Goal: Task Accomplishment & Management: Manage account settings

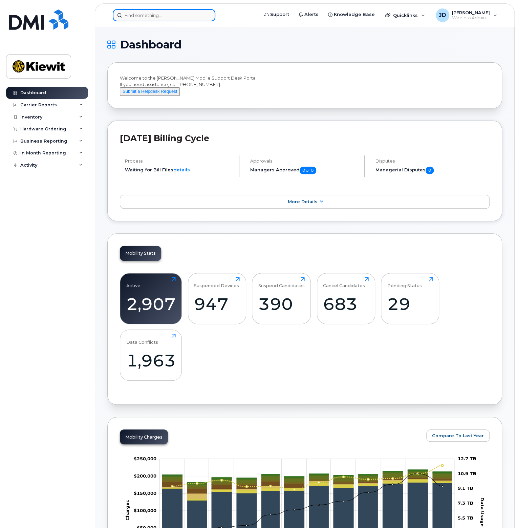
click at [146, 11] on input at bounding box center [164, 15] width 103 height 12
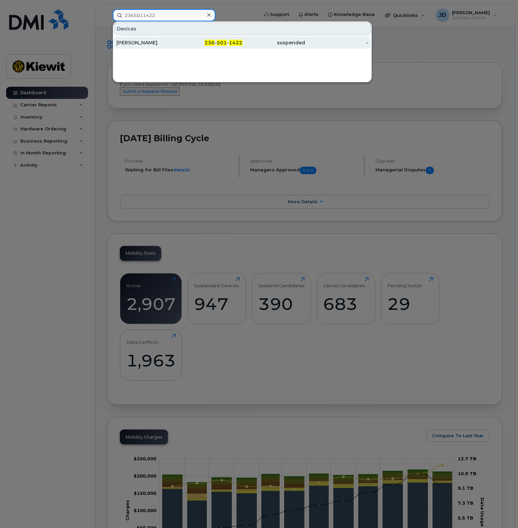
type input "2365011422"
click at [162, 38] on div "Jasvir Dulai" at bounding box center [147, 43] width 63 height 12
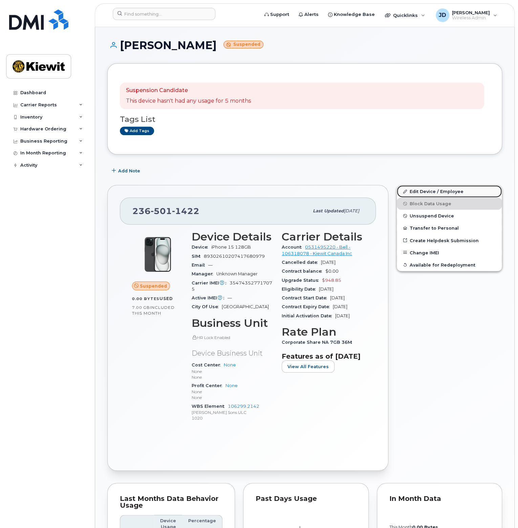
click at [433, 190] on link "Edit Device / Employee" at bounding box center [449, 191] width 105 height 12
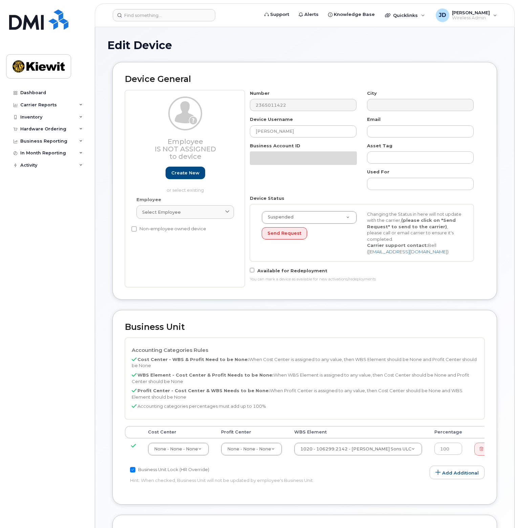
select select "14059"
click at [155, 215] on span "Select employee" at bounding box center [161, 212] width 39 height 6
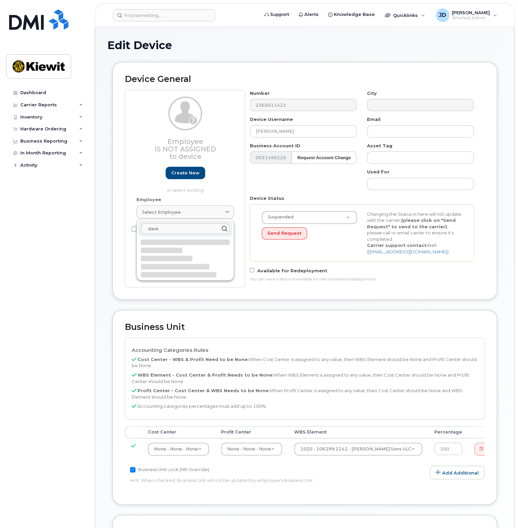
type input "slavko"
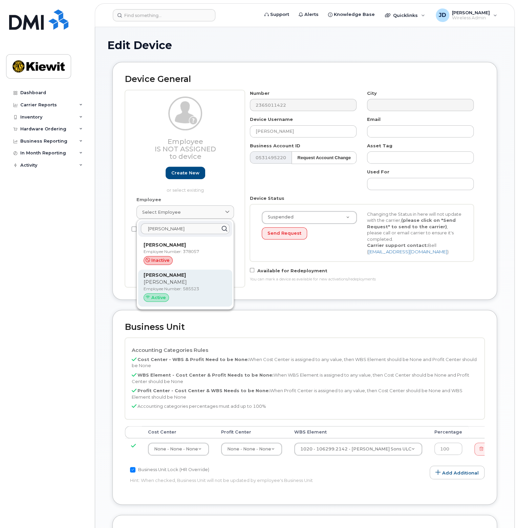
click at [175, 274] on strong "[PERSON_NAME]" at bounding box center [164, 275] width 42 height 6
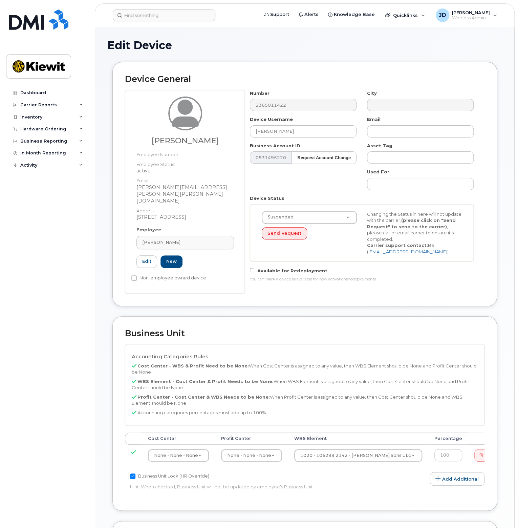
type input "585523"
type input "[PERSON_NAME]"
type input "[PERSON_NAME][EMAIL_ADDRESS][PERSON_NAME][PERSON_NAME][DOMAIN_NAME]"
select select "active"
click at [278, 234] on button "Send Request" at bounding box center [284, 233] width 45 height 13
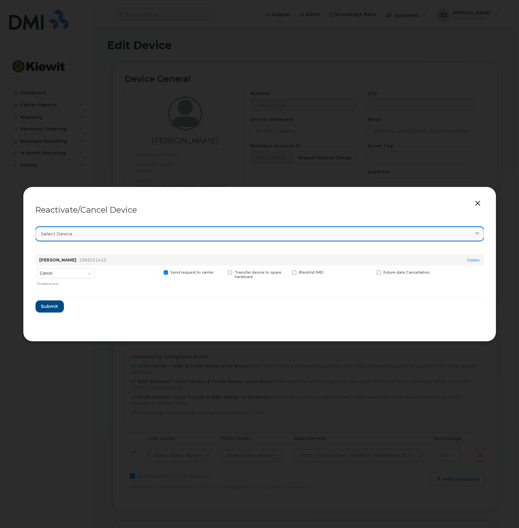
click at [98, 234] on div "Select device" at bounding box center [259, 233] width 437 height 6
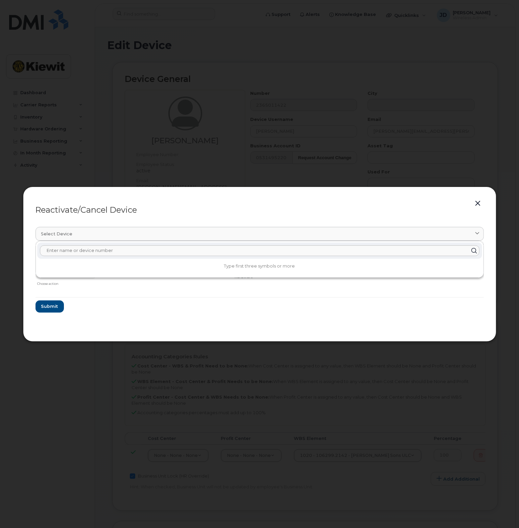
click at [131, 300] on form "Jasvir Dulai 2365011422 Delete Cancel Suspend - Extend Suspension Reactivate Ch…" at bounding box center [260, 281] width 449 height 64
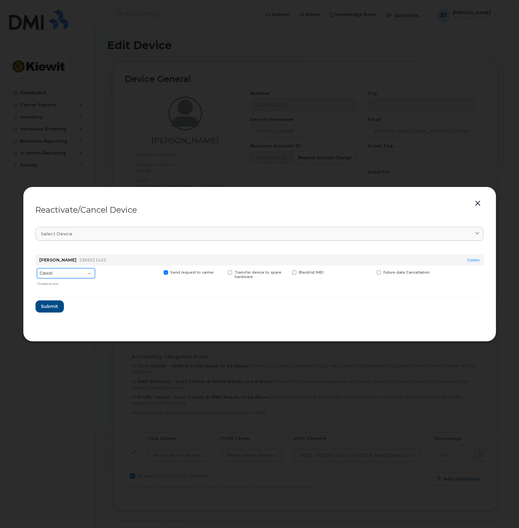
click at [92, 272] on select "Cancel Suspend - Extend Suspension Reactivate" at bounding box center [66, 273] width 58 height 10
select select "[object Object]"
click at [37, 268] on select "Cancel Suspend - Extend Suspension Reactivate" at bounding box center [66, 273] width 58 height 10
click at [49, 302] on button "Submit" at bounding box center [50, 306] width 28 height 12
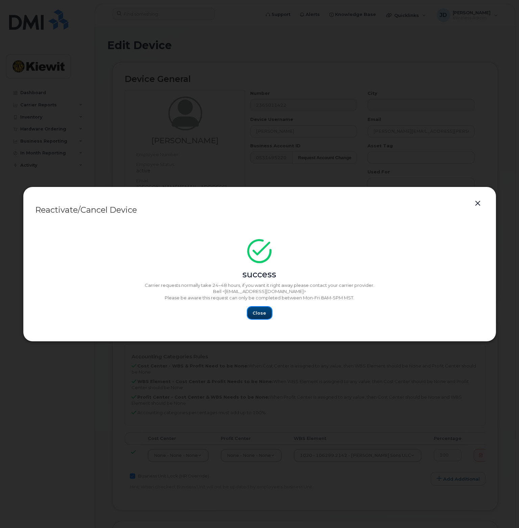
click at [269, 315] on button "Close" at bounding box center [260, 313] width 24 height 12
drag, startPoint x: 261, startPoint y: 311, endPoint x: 5, endPoint y: 348, distance: 258.8
click at [257, 313] on span "Close" at bounding box center [260, 313] width 14 height 6
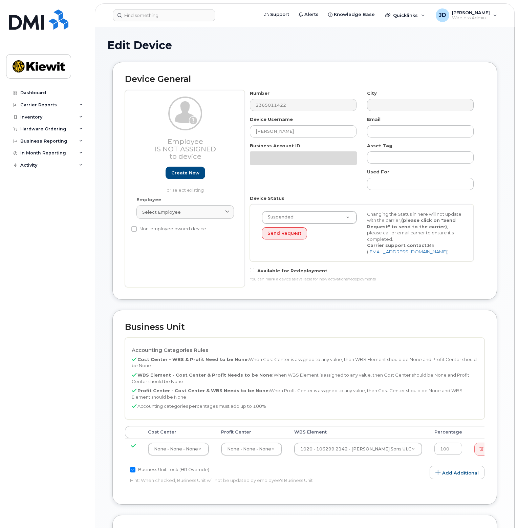
select select "14059"
click at [151, 254] on div "Employee Is not assigned to device Create new or select existing Employee Selec…" at bounding box center [185, 188] width 120 height 197
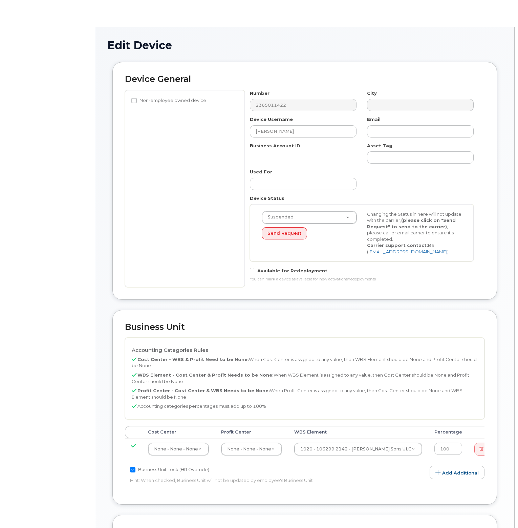
select select "14059"
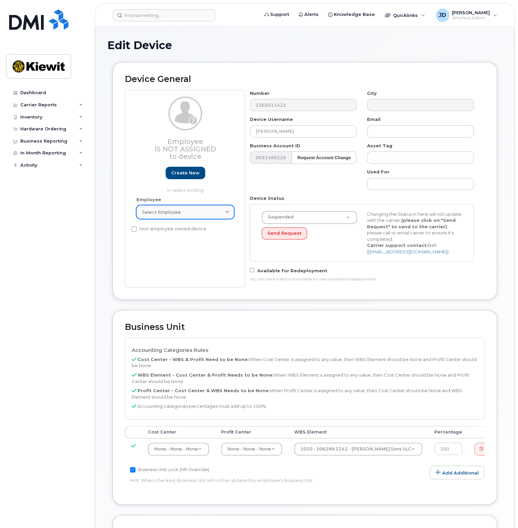
click at [199, 214] on div "Select employee" at bounding box center [185, 212] width 86 height 6
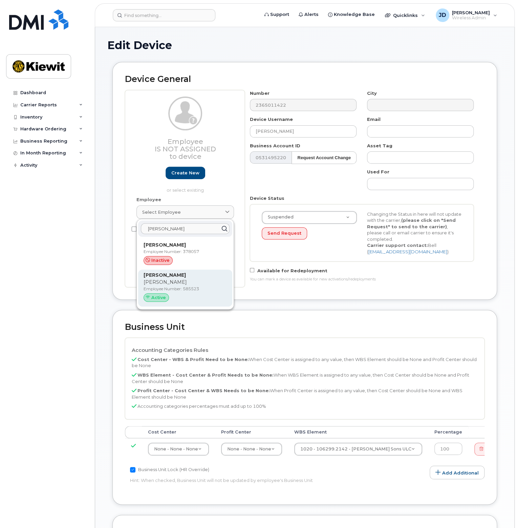
type input "slavko"
click at [149, 293] on div "Active" at bounding box center [155, 297] width 25 height 9
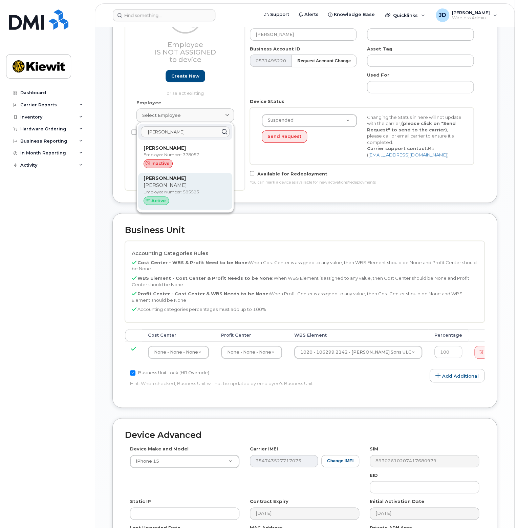
scroll to position [52, 0]
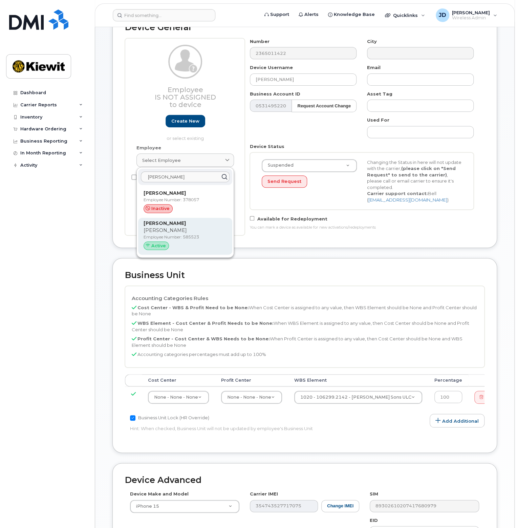
click at [156, 237] on p "Employee Number: 585523" at bounding box center [184, 237] width 83 height 6
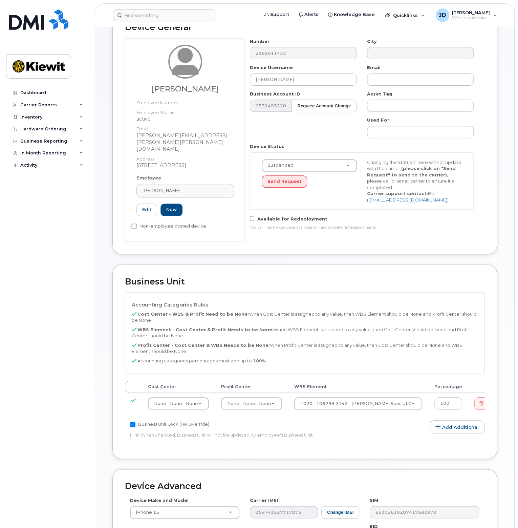
type input "Slavko Stamenkov"
type input "slavko.stamenkov@kiewit.com"
type input "585523"
click at [414, 268] on div "Business Unit Accounting Categories Rules Cost Center - WBS & Profit Need to be…" at bounding box center [304, 361] width 384 height 195
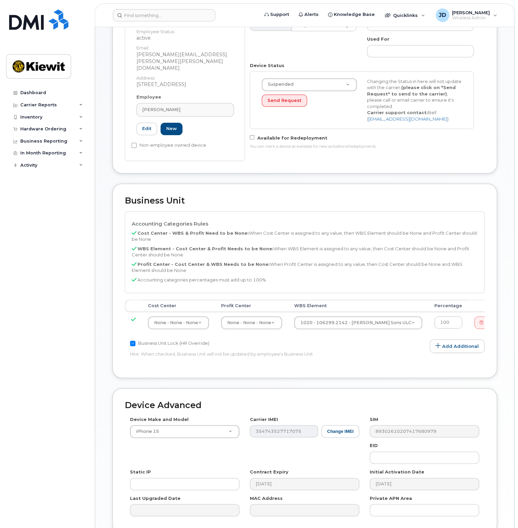
scroll to position [187, 0]
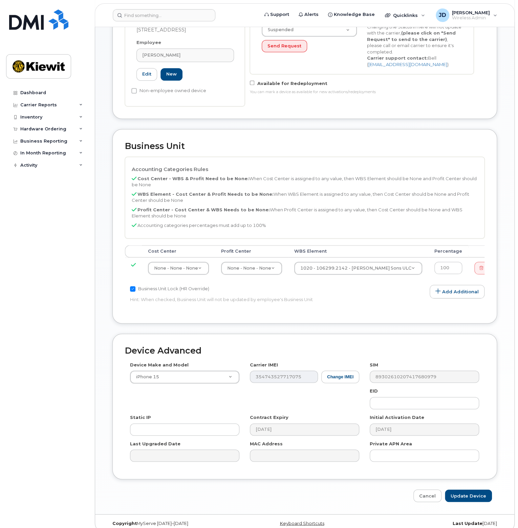
click at [465, 494] on div "Edit Device Device General Slavko Stamenkov Employee Number: Employee Status: a…" at bounding box center [304, 177] width 419 height 674
click at [468, 492] on input "Update Device" at bounding box center [468, 495] width 47 height 13
type input "Saving..."
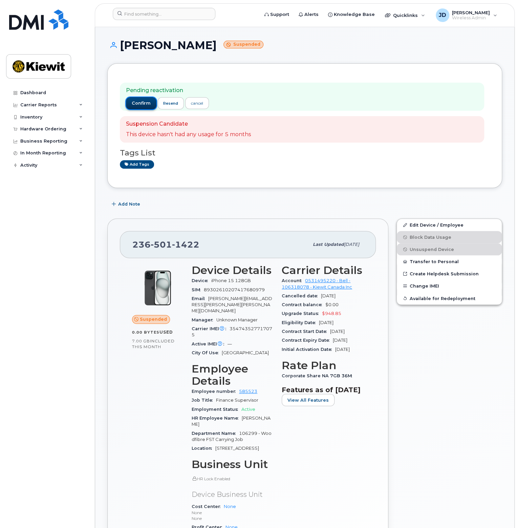
click at [139, 102] on span "confirm" at bounding box center [141, 103] width 19 height 6
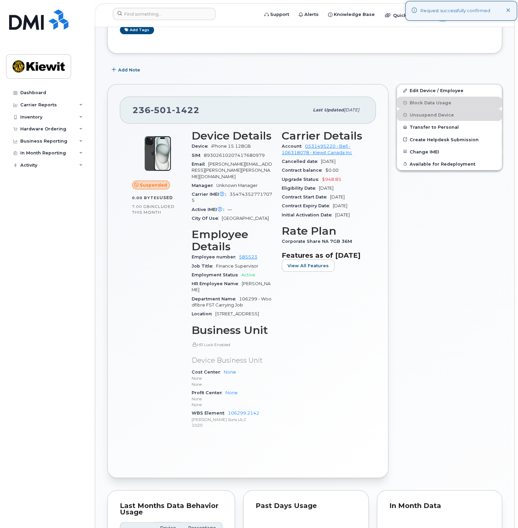
scroll to position [102, 0]
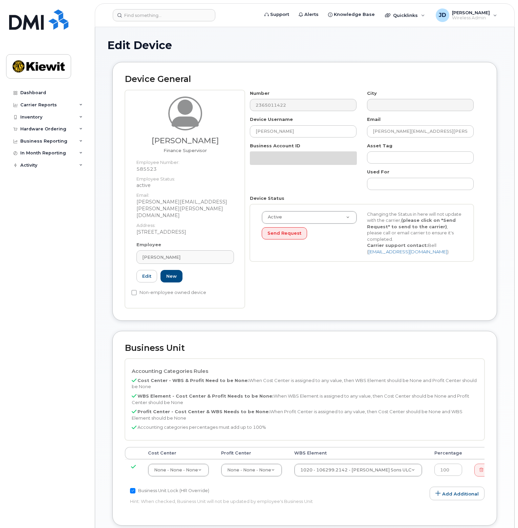
select select "14059"
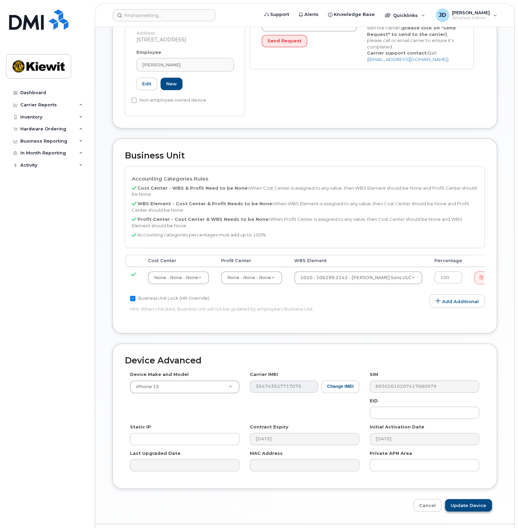
scroll to position [195, 0]
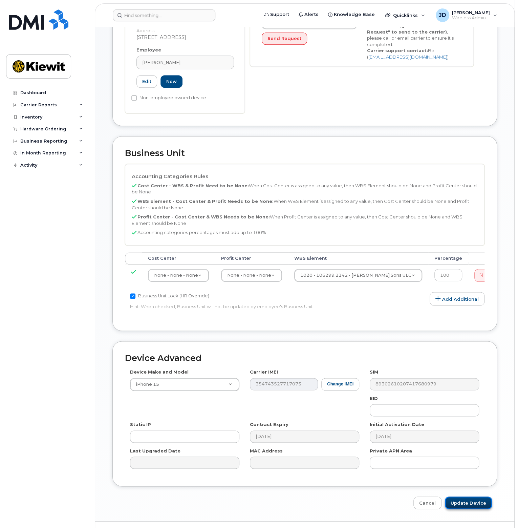
click at [471, 496] on input "Update Device" at bounding box center [468, 502] width 47 height 13
type input "Saving..."
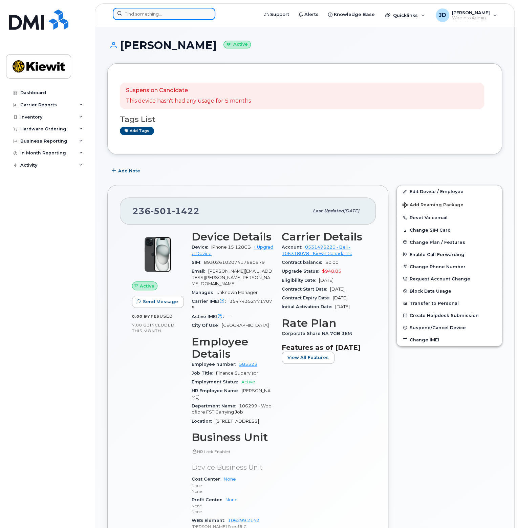
click at [174, 13] on input at bounding box center [164, 14] width 103 height 12
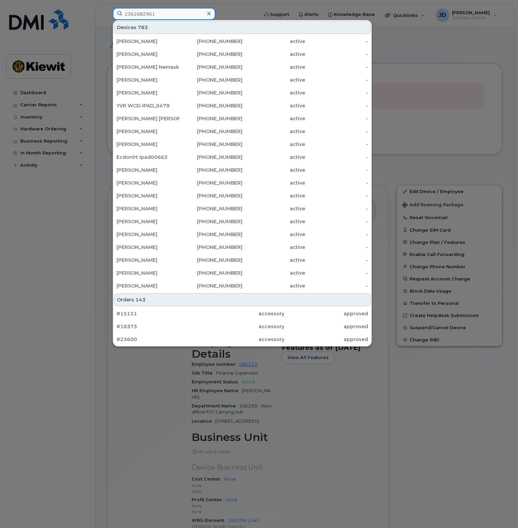
type input "2362682961"
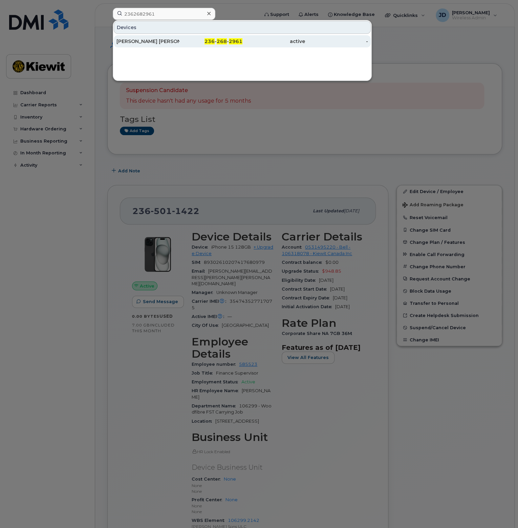
click at [190, 40] on div "236 - 268 - 2961" at bounding box center [210, 41] width 63 height 7
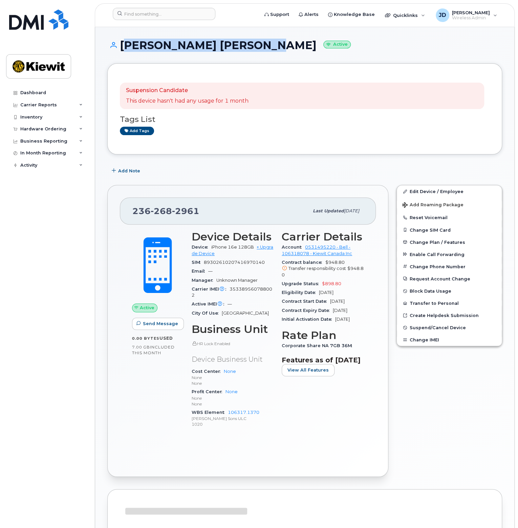
drag, startPoint x: 119, startPoint y: 42, endPoint x: 252, endPoint y: 44, distance: 133.0
click at [252, 44] on h1 "Shakiba Shariat Panahi Active" at bounding box center [304, 45] width 395 height 12
copy h1 "[PERSON_NAME] [PERSON_NAME]"
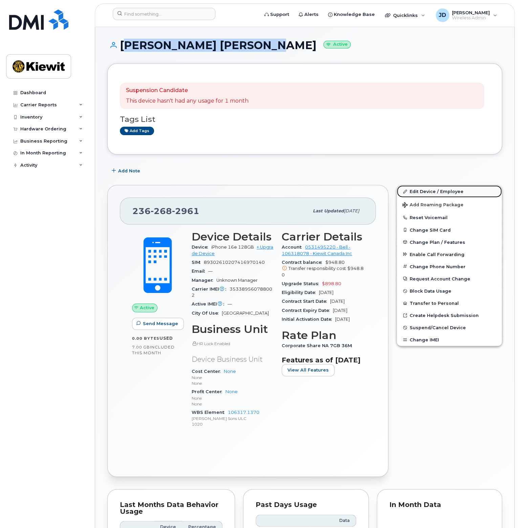
click at [425, 195] on link "Edit Device / Employee" at bounding box center [449, 191] width 105 height 12
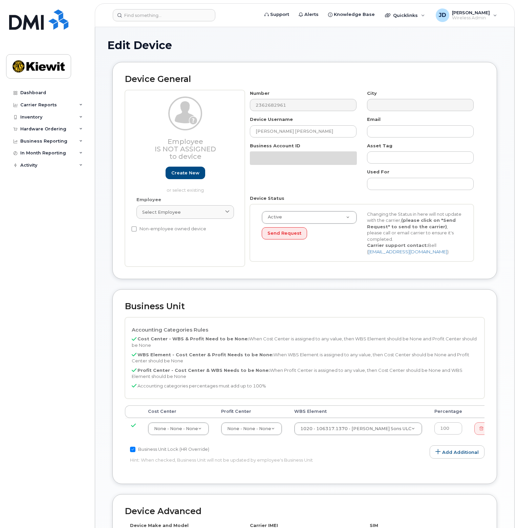
select select "14059"
click at [174, 209] on span "Select employee" at bounding box center [161, 212] width 39 height 6
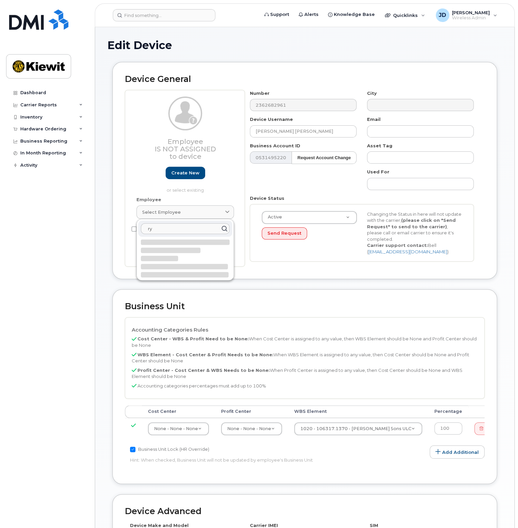
type input "r"
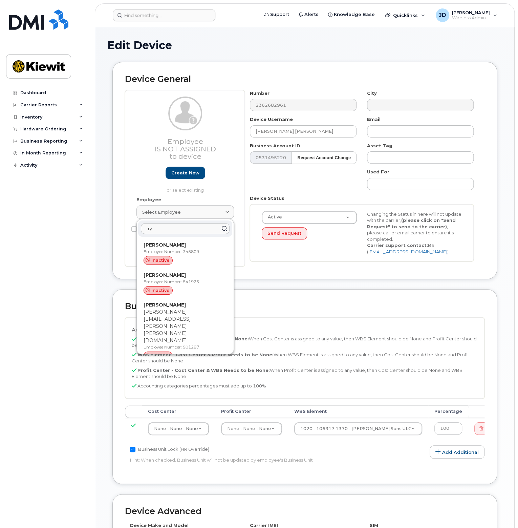
type input "r"
click at [161, 230] on input "ryley" at bounding box center [185, 228] width 89 height 11
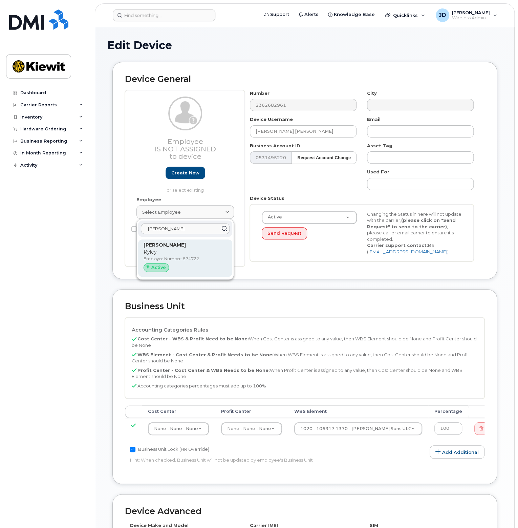
type input "[PERSON_NAME]"
click at [156, 252] on p "Ryley" at bounding box center [184, 251] width 83 height 7
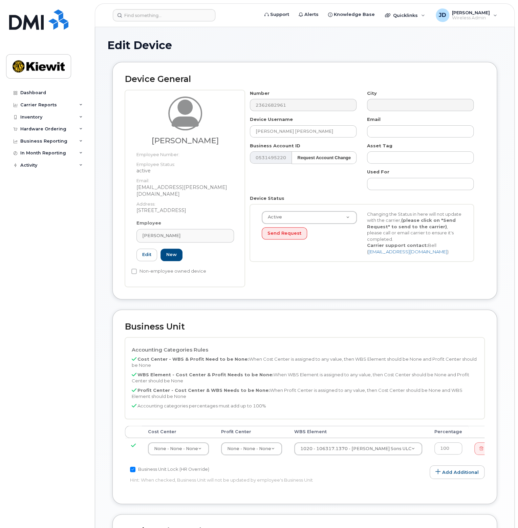
type input "574722"
type input "[PERSON_NAME]"
type input "[EMAIL_ADDRESS][PERSON_NAME][DOMAIN_NAME]"
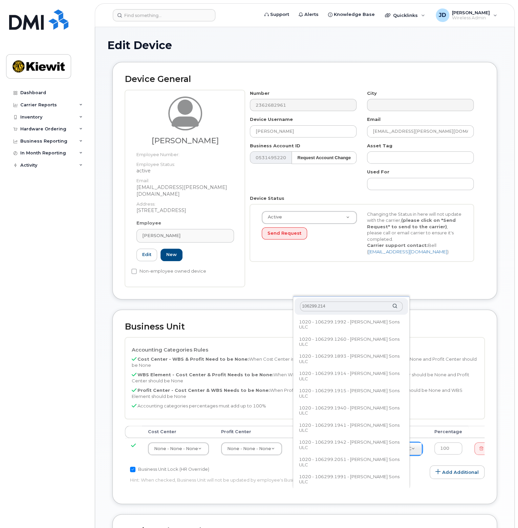
type input "106299.2142"
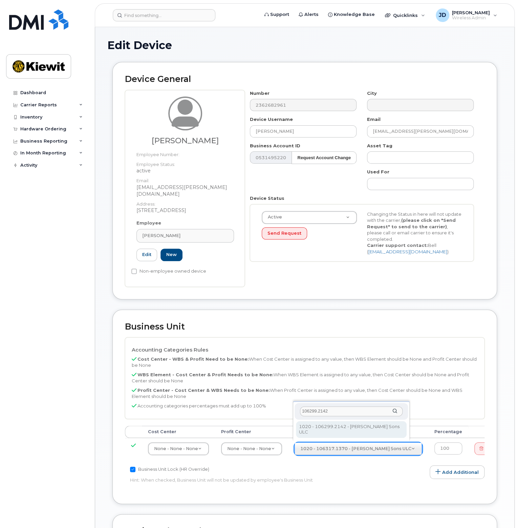
type input "35135699"
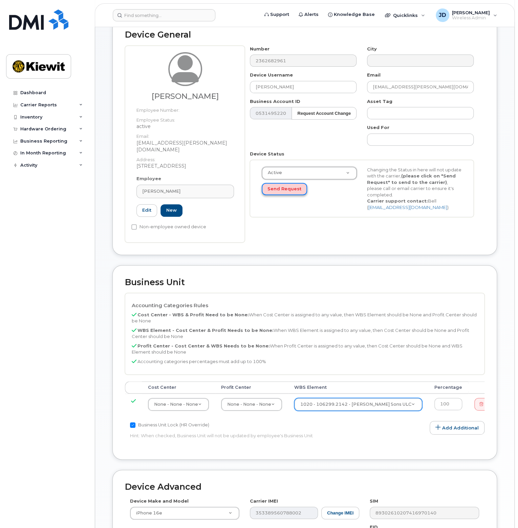
click at [278, 193] on button "Send Request" at bounding box center [284, 189] width 45 height 13
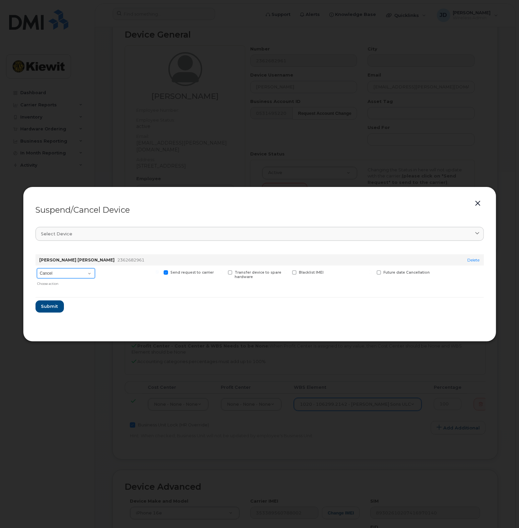
click at [70, 269] on select "Cancel Suspend - Extend Suspension Suspend - Reduced Rate Suspend - Full Rate S…" at bounding box center [66, 273] width 58 height 10
select select "[object Object]"
click at [37, 268] on select "Cancel Suspend - Extend Suspension Suspend - Reduced Rate Suspend - Full Rate S…" at bounding box center [66, 273] width 58 height 10
click at [47, 307] on span "Submit" at bounding box center [49, 306] width 17 height 6
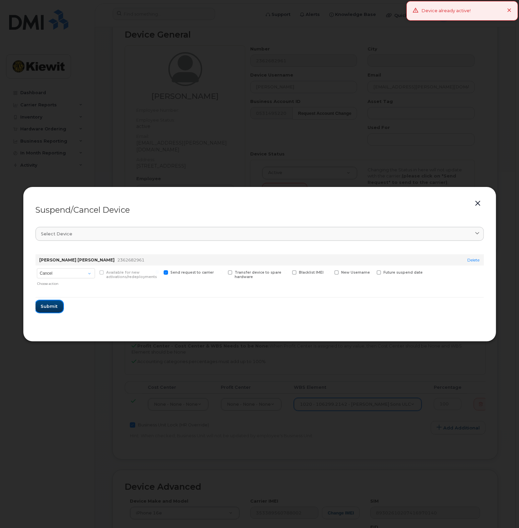
click at [44, 304] on span "Submit" at bounding box center [49, 306] width 17 height 6
click at [480, 201] on button "button" at bounding box center [478, 203] width 10 height 9
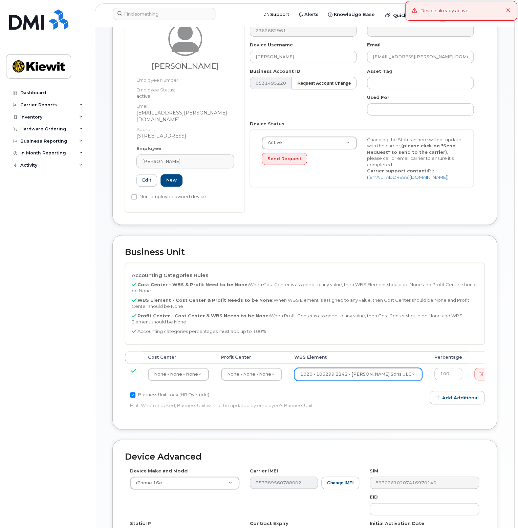
scroll to position [180, 0]
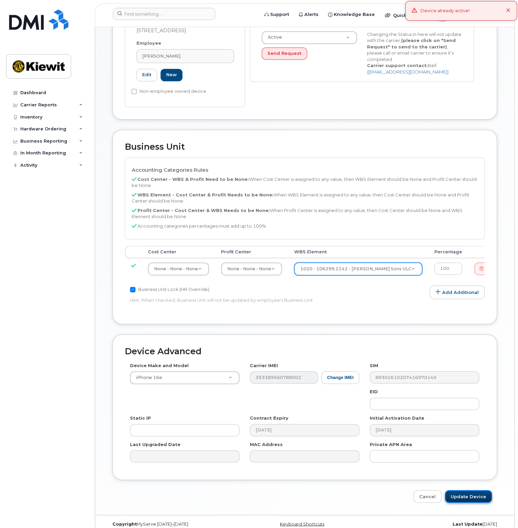
click at [476, 490] on input "Update Device" at bounding box center [468, 496] width 47 height 13
type input "Saving..."
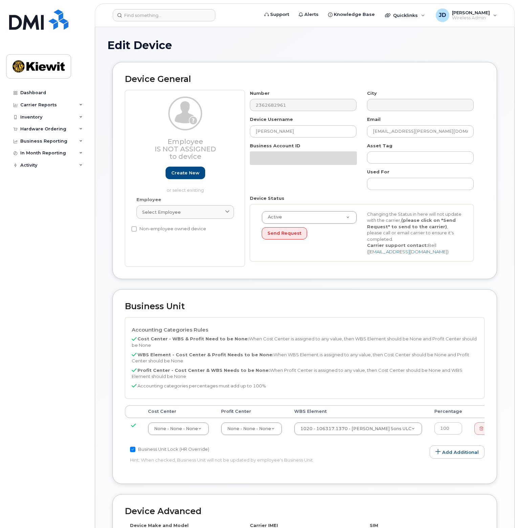
select select "14059"
click at [157, 14] on input at bounding box center [164, 15] width 103 height 12
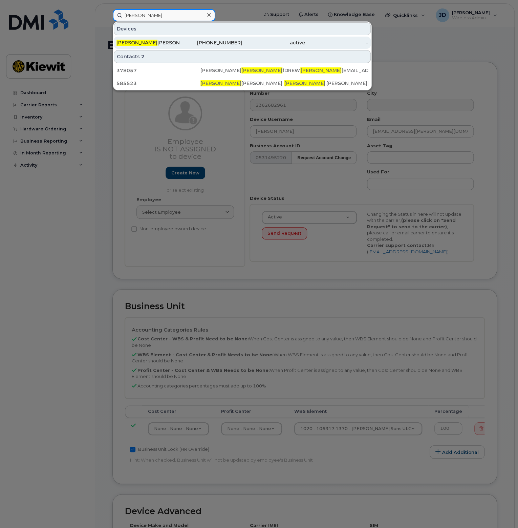
type input "slavko"
click at [171, 40] on div "Slavko Stamenkov" at bounding box center [147, 42] width 63 height 7
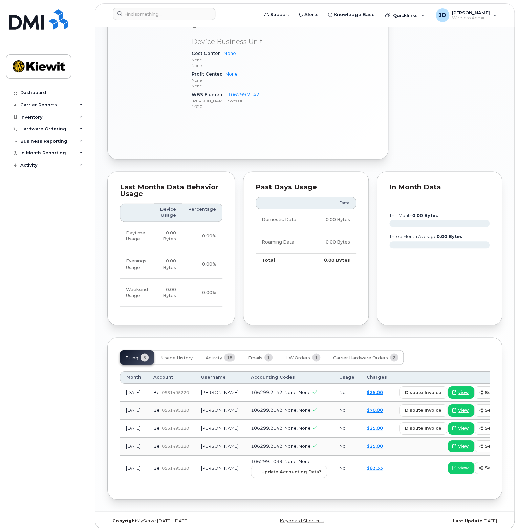
scroll to position [426, 0]
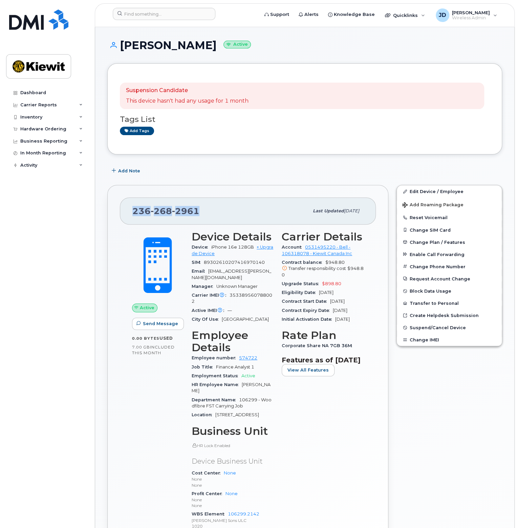
drag, startPoint x: 126, startPoint y: 208, endPoint x: 205, endPoint y: 211, distance: 78.9
click at [205, 211] on div "236 268 2961 Last updated Sep 18, 2025" at bounding box center [248, 210] width 256 height 27
copy span "236 268 2961"
click at [168, 16] on input at bounding box center [164, 14] width 103 height 12
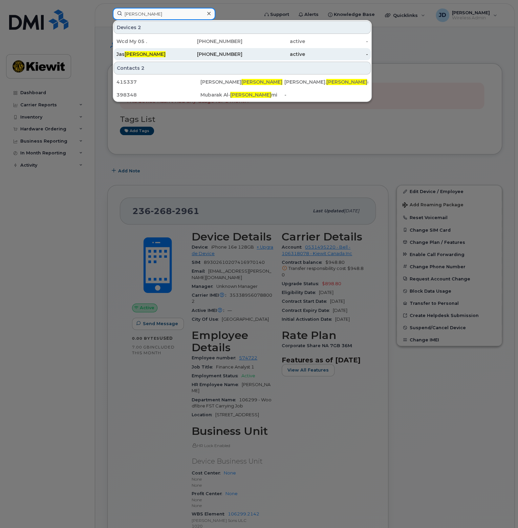
type input "dulai"
click at [158, 52] on div "Jas Dulai" at bounding box center [147, 54] width 63 height 7
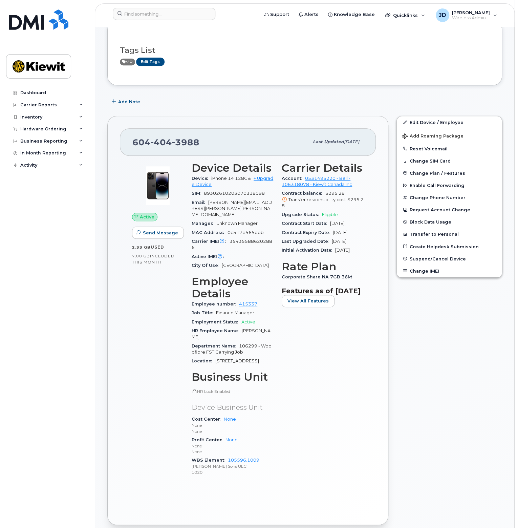
scroll to position [102, 0]
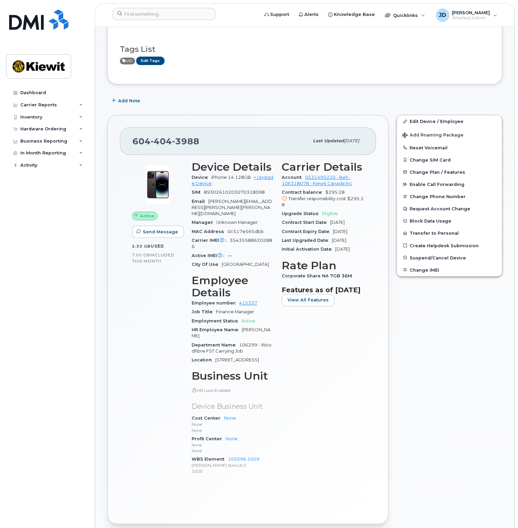
click at [324, 212] on span "Eligible" at bounding box center [330, 213] width 16 height 5
drag, startPoint x: 334, startPoint y: 214, endPoint x: 314, endPoint y: 214, distance: 20.3
click at [314, 214] on div "Upgrade Status Eligible" at bounding box center [323, 213] width 82 height 9
click at [314, 214] on span "Upgrade Status" at bounding box center [302, 213] width 40 height 5
click at [328, 212] on span "Eligible" at bounding box center [330, 213] width 16 height 5
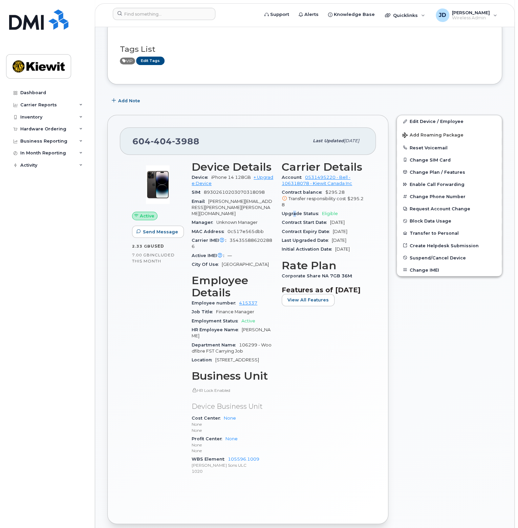
click at [294, 212] on span "Upgrade Status" at bounding box center [302, 213] width 40 height 5
click at [427, 307] on div "Edit Device / Employee Add Roaming Package Reset Voicemail Change SIM Card Chan…" at bounding box center [449, 319] width 114 height 417
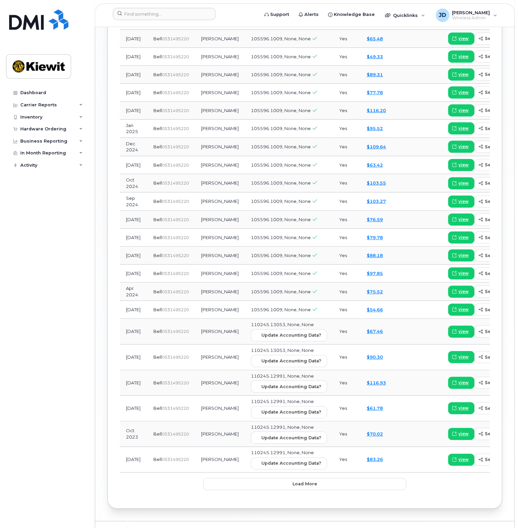
scroll to position [14, 0]
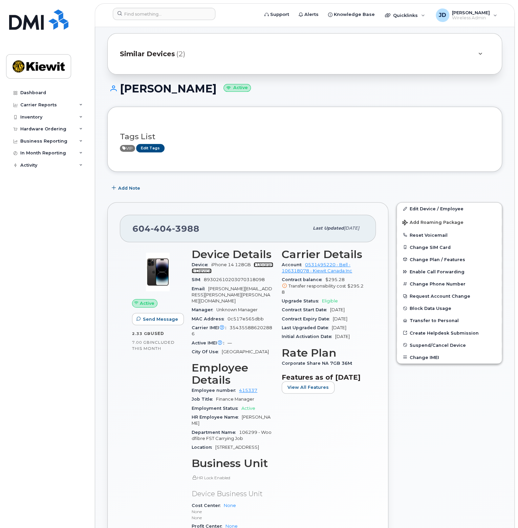
click at [262, 262] on link "+ Upgrade Device" at bounding box center [233, 267] width 82 height 11
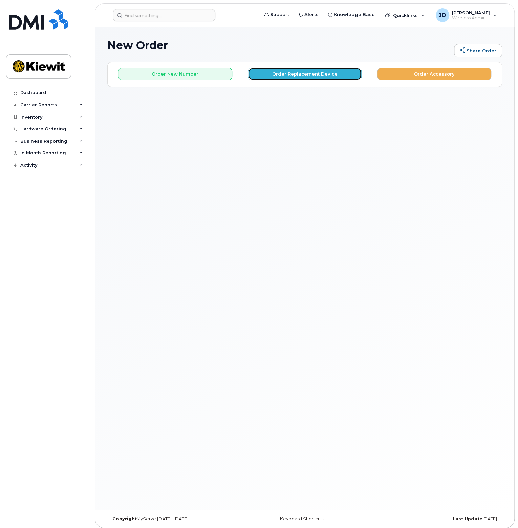
click at [267, 75] on button "Order Replacement Device" at bounding box center [305, 74] width 114 height 13
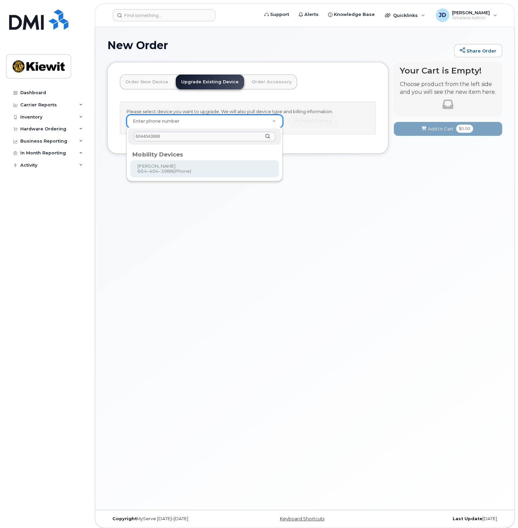
type input "6044043988"
type input "350133"
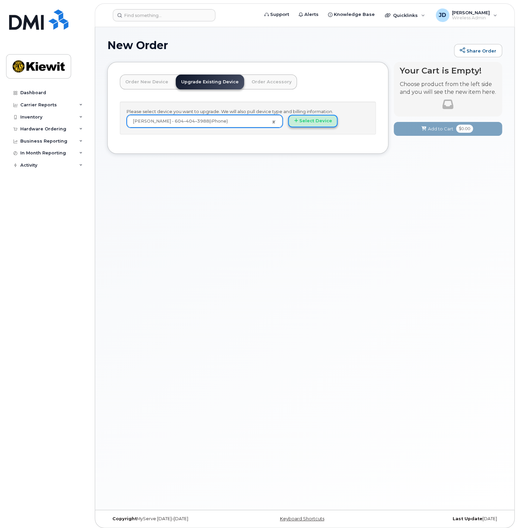
click at [317, 122] on button "Select Device" at bounding box center [312, 121] width 49 height 13
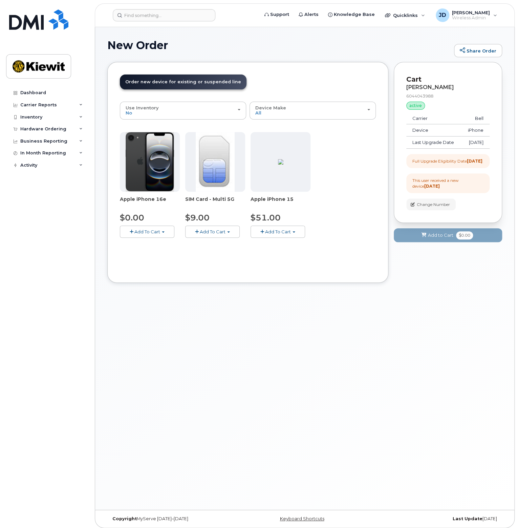
click at [145, 231] on span "Add To Cart" at bounding box center [147, 231] width 26 height 5
click at [256, 274] on div "Order New Device Upgrade Existing Device Order Accessory Order new device and n…" at bounding box center [247, 172] width 281 height 221
